Goal: Task Accomplishment & Management: Manage account settings

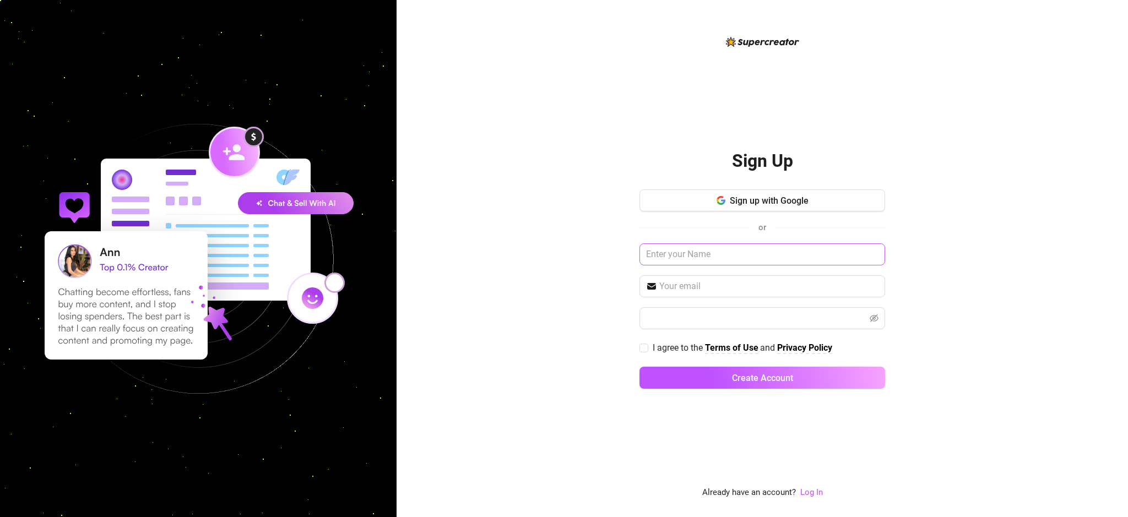
click at [821, 269] on div "Sign up with Google or I agree to the Terms of Use and Privacy Policy Create Ac…" at bounding box center [763, 294] width 246 height 209
click at [813, 256] on input "text" at bounding box center [763, 254] width 246 height 22
click at [804, 496] on link "Log In" at bounding box center [811, 493] width 23 height 10
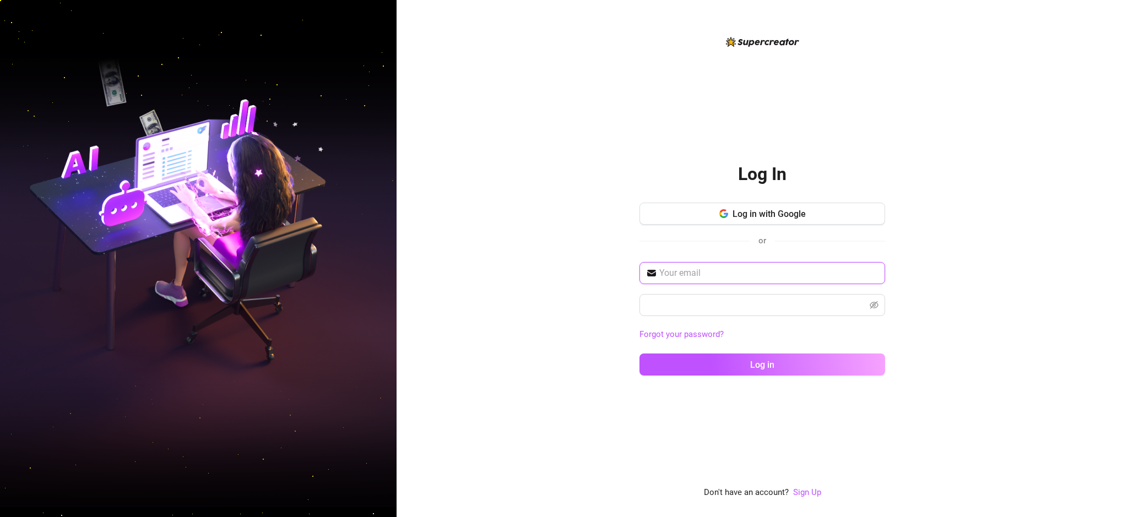
click at [702, 269] on input "text" at bounding box center [768, 273] width 219 height 13
type input "[EMAIL_ADDRESS][DOMAIN_NAME]"
click at [640, 354] on button "Log in" at bounding box center [763, 365] width 246 height 22
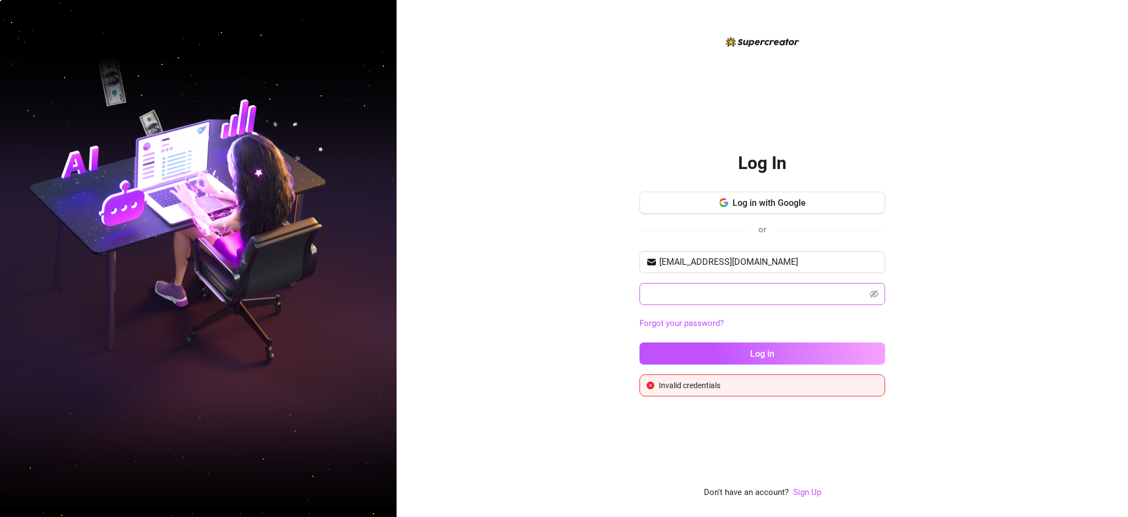
drag, startPoint x: 784, startPoint y: 307, endPoint x: 835, endPoint y: 301, distance: 51.0
click at [786, 306] on div "[EMAIL_ADDRESS][DOMAIN_NAME] Forgot your password? Log in" at bounding box center [763, 312] width 246 height 123
click at [875, 294] on icon "eye-invisible" at bounding box center [874, 294] width 9 height 9
click at [760, 347] on button "Log in" at bounding box center [763, 354] width 246 height 22
click at [699, 322] on link "Forgot your password?" at bounding box center [682, 323] width 84 height 10
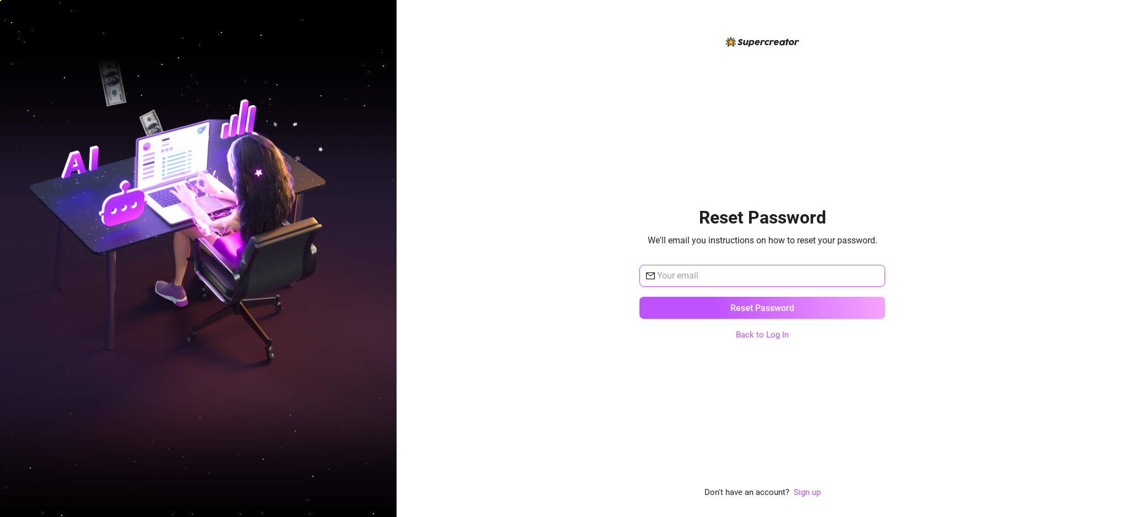
click at [701, 274] on input "text" at bounding box center [767, 275] width 221 height 13
type input "[EMAIL_ADDRESS][DOMAIN_NAME]"
click at [640, 297] on button "Reset Password" at bounding box center [763, 308] width 246 height 22
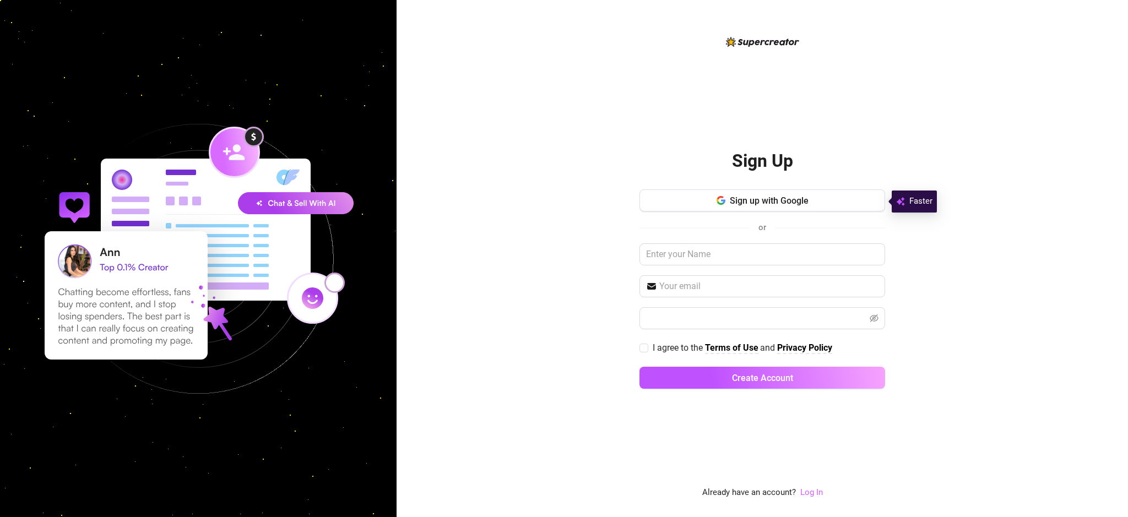
click at [818, 497] on link "Log In" at bounding box center [811, 493] width 23 height 10
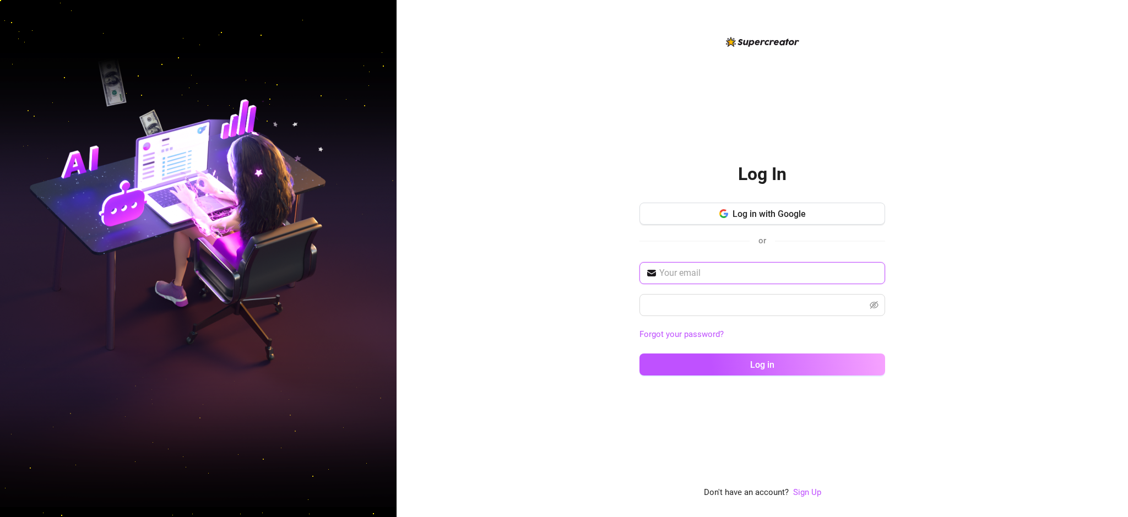
click at [703, 277] on input "text" at bounding box center [768, 273] width 219 height 13
type input "[EMAIL_ADDRESS][DOMAIN_NAME]"
click at [640, 354] on button "Log in" at bounding box center [763, 365] width 246 height 22
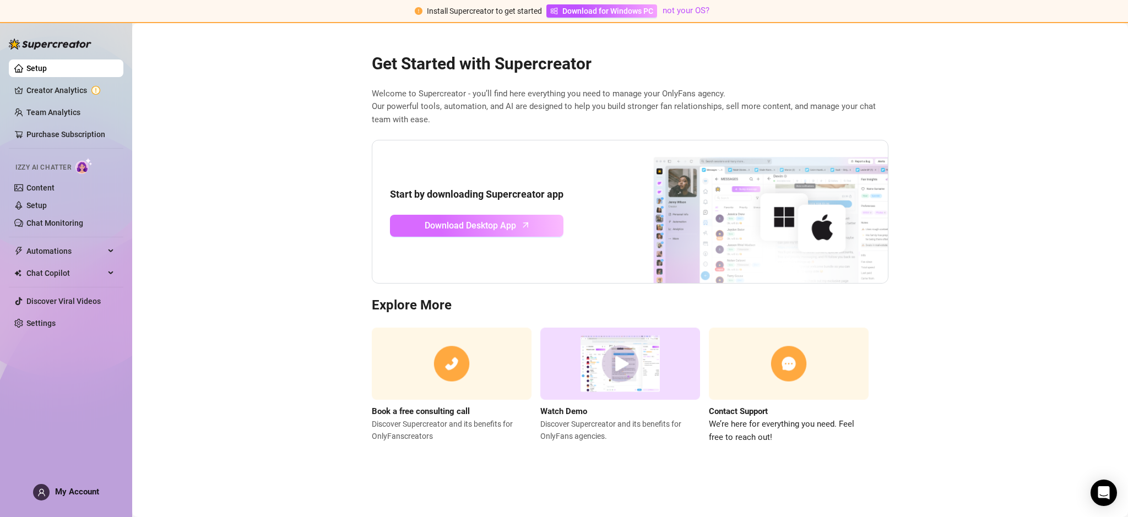
click at [458, 224] on span "Download Desktop App" at bounding box center [470, 226] width 91 height 14
